Goal: Submit feedback/report problem

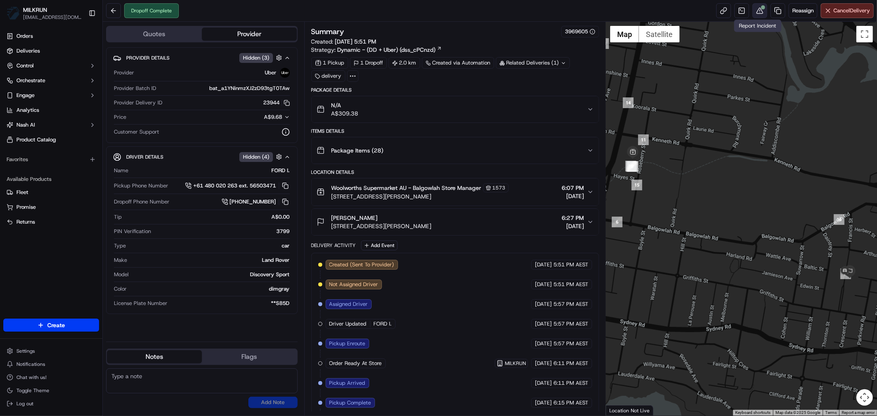
click at [758, 10] on button at bounding box center [760, 10] width 15 height 15
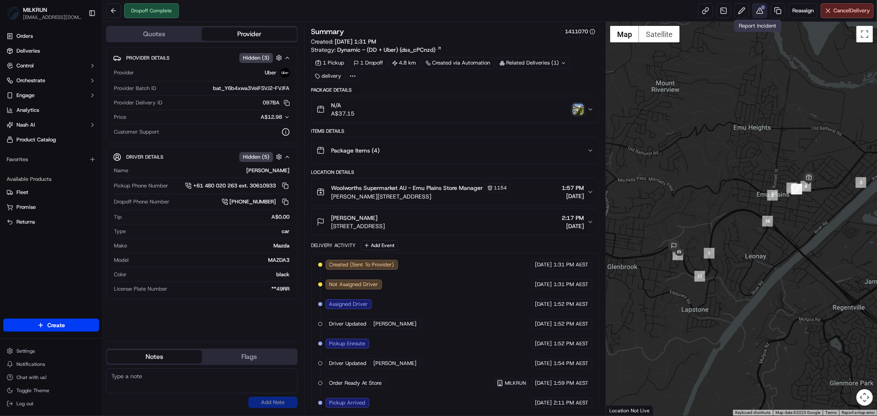
click at [760, 13] on button at bounding box center [760, 10] width 15 height 15
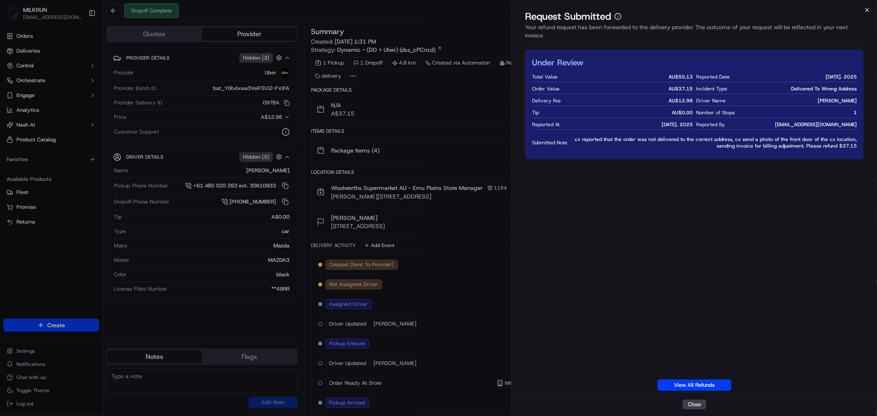
click at [866, 10] on icon "button" at bounding box center [867, 10] width 7 height 7
